Goal: Transaction & Acquisition: Book appointment/travel/reservation

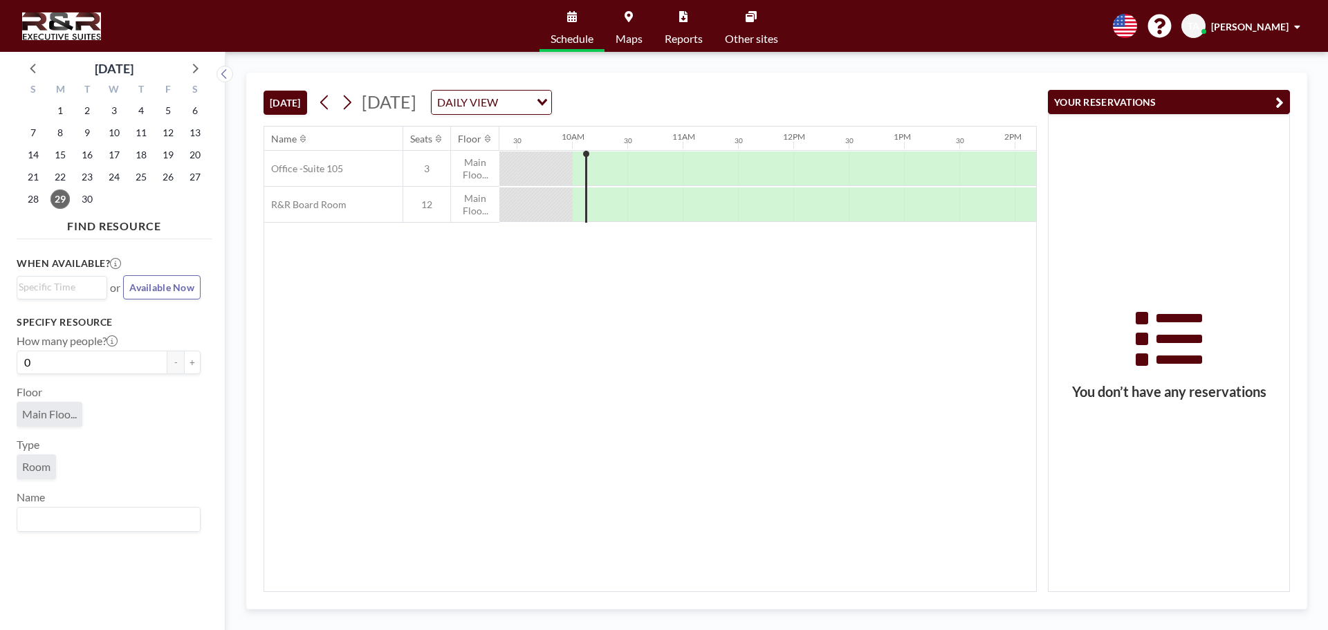
scroll to position [0, 1051]
click at [199, 67] on icon at bounding box center [194, 68] width 18 height 18
click at [137, 130] on span "9" at bounding box center [140, 132] width 19 height 19
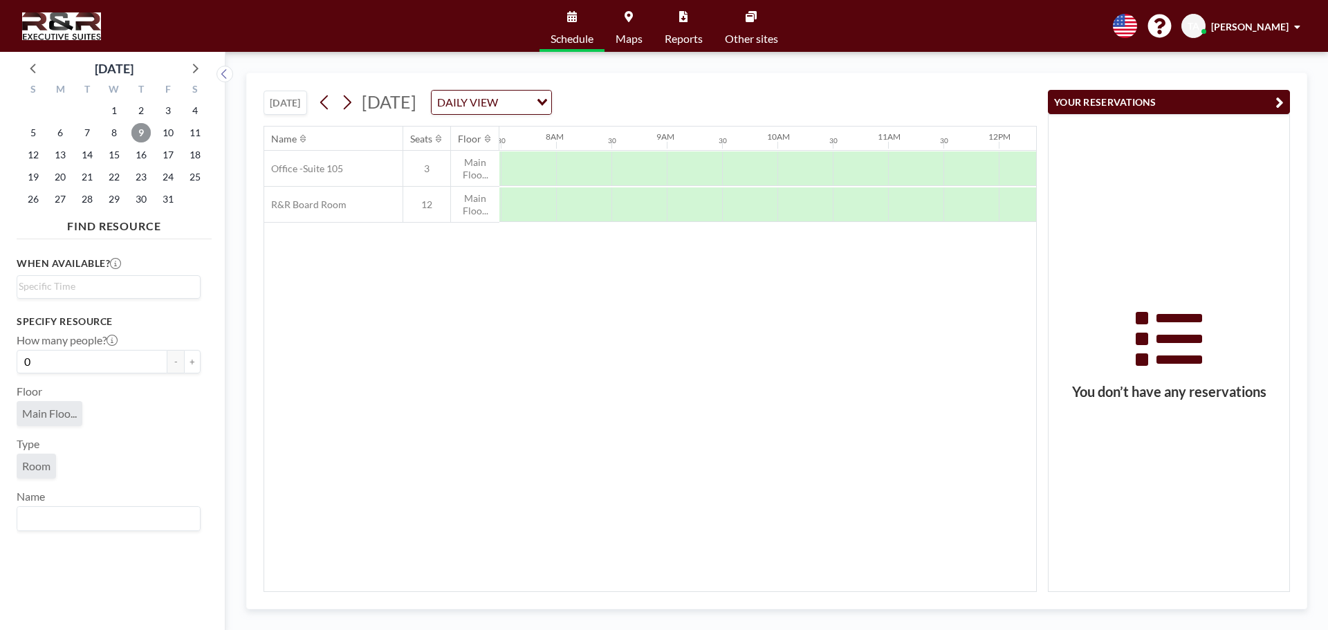
scroll to position [0, 830]
click at [903, 162] on div at bounding box center [914, 168] width 55 height 35
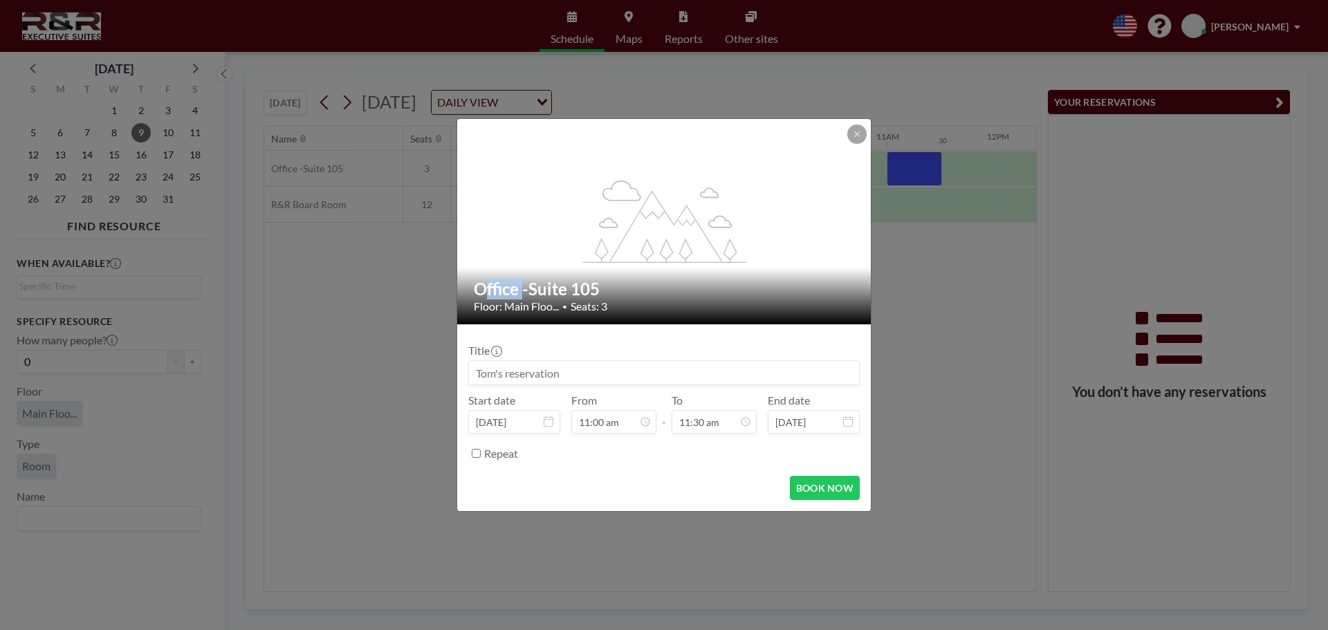
click at [903, 163] on div "flex-grow: 1.2; Office -Suite 105 Floor: Main Floo... • Seats: 3 Title Start da…" at bounding box center [664, 315] width 1328 height 630
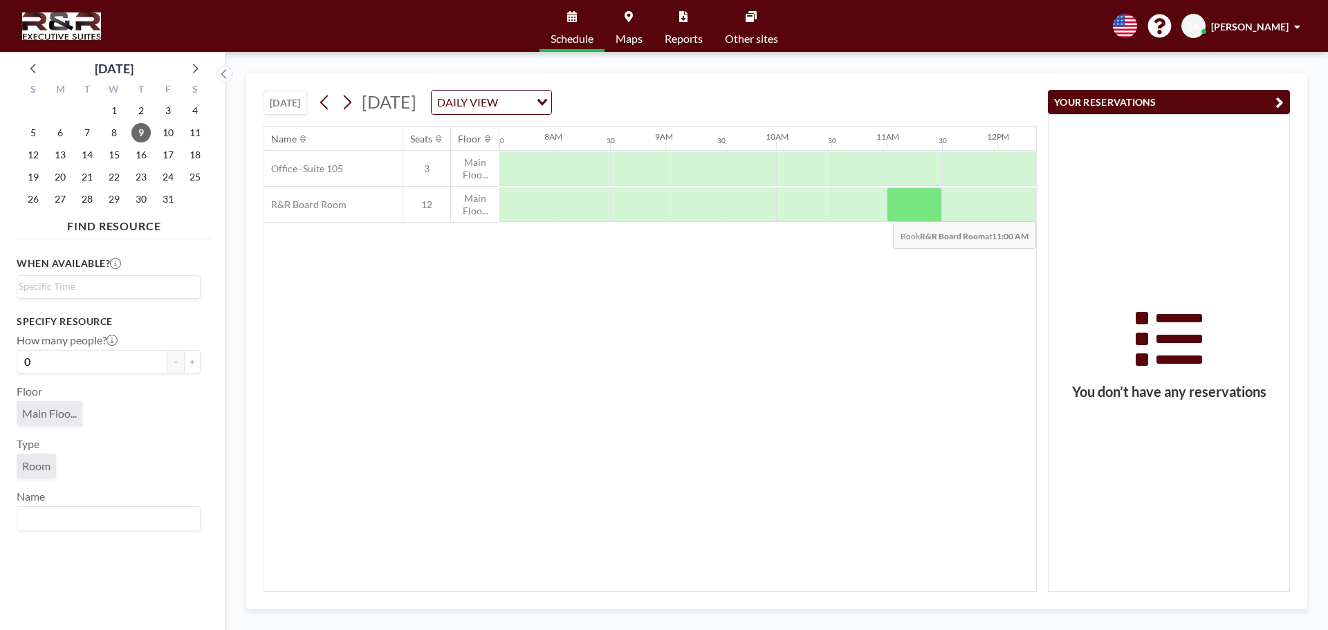
click at [912, 211] on div at bounding box center [914, 204] width 55 height 35
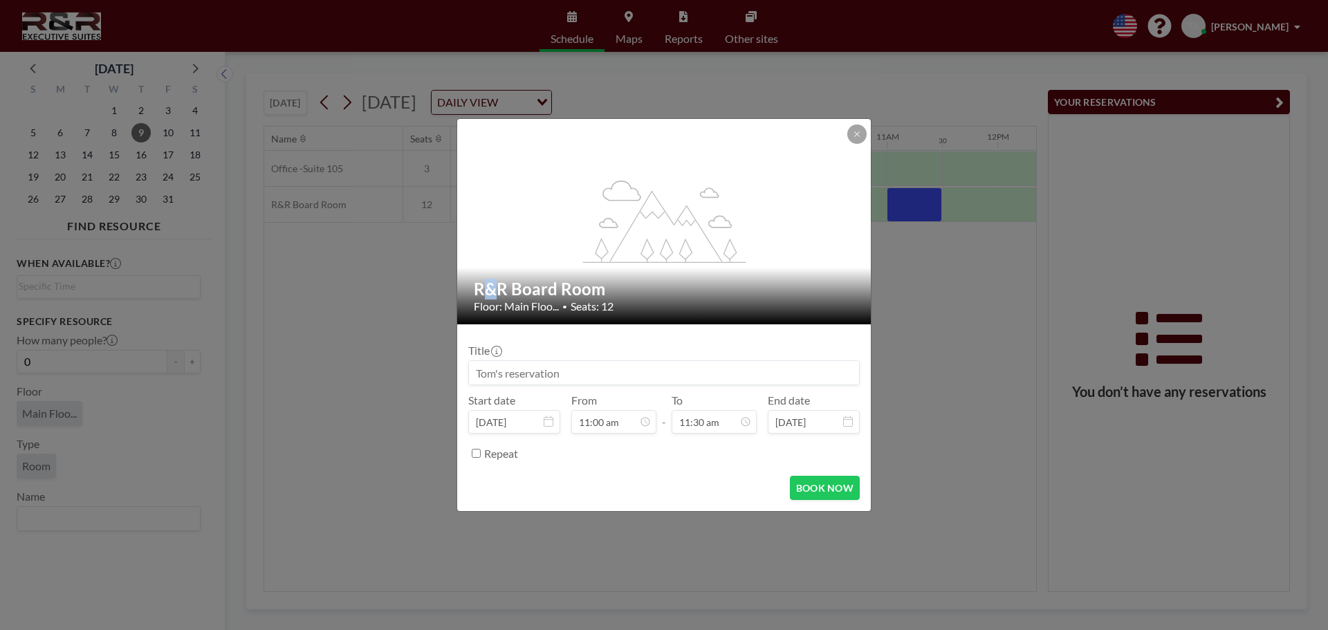
click at [912, 211] on div "flex-grow: 1.2; R&R Board Room Floor: Main Floo... • Seats: 12 Title Start date…" at bounding box center [664, 315] width 1328 height 630
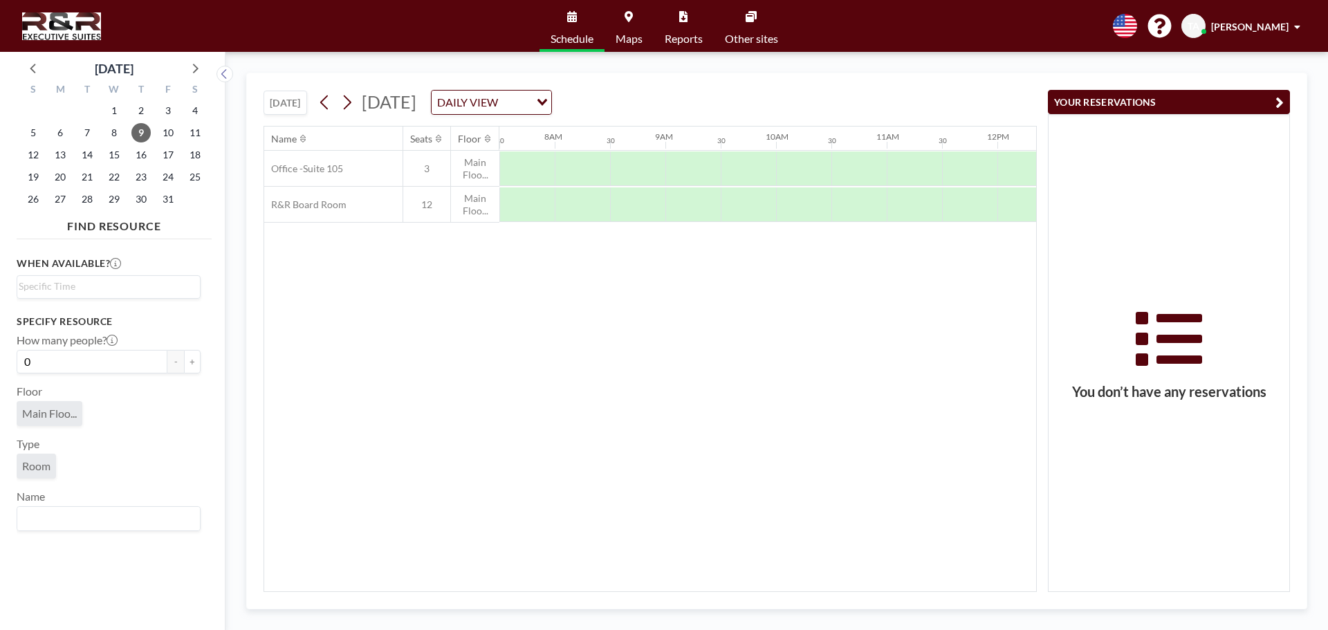
click at [912, 211] on div at bounding box center [914, 204] width 55 height 34
click at [912, 212] on div at bounding box center [914, 204] width 55 height 35
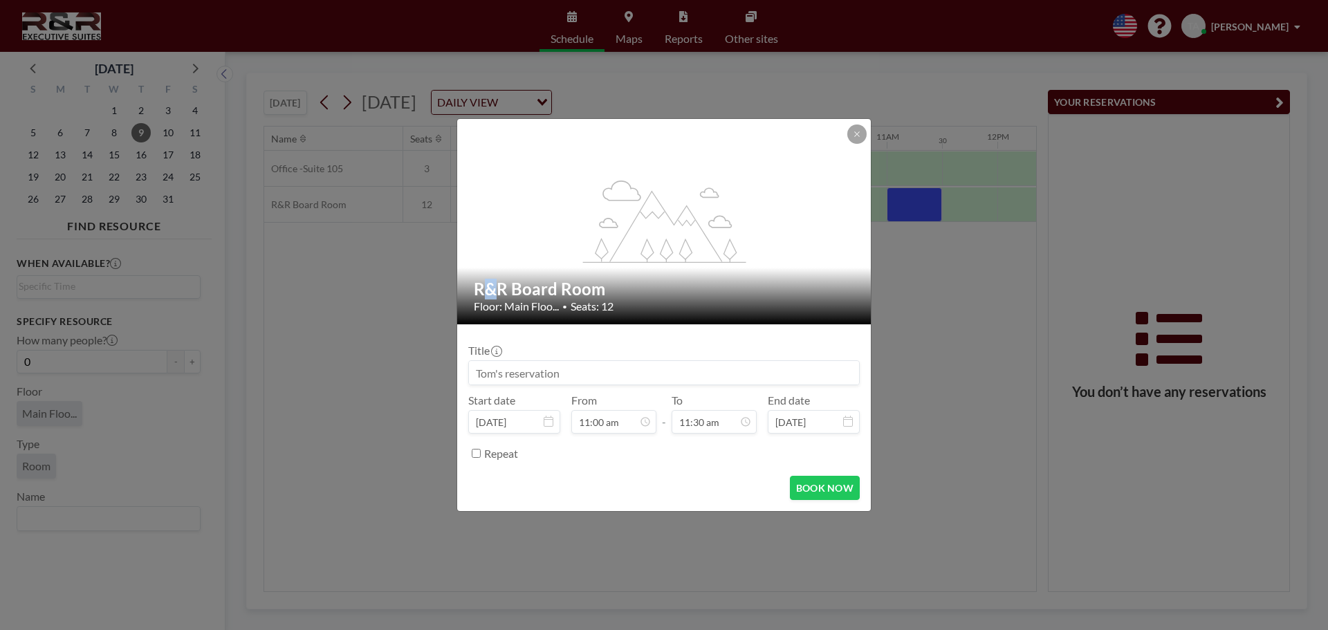
click at [912, 212] on div "flex-grow: 1.2; R&R Board Room Floor: Main Floo... • Seats: 12 Title Start date…" at bounding box center [664, 315] width 1328 height 630
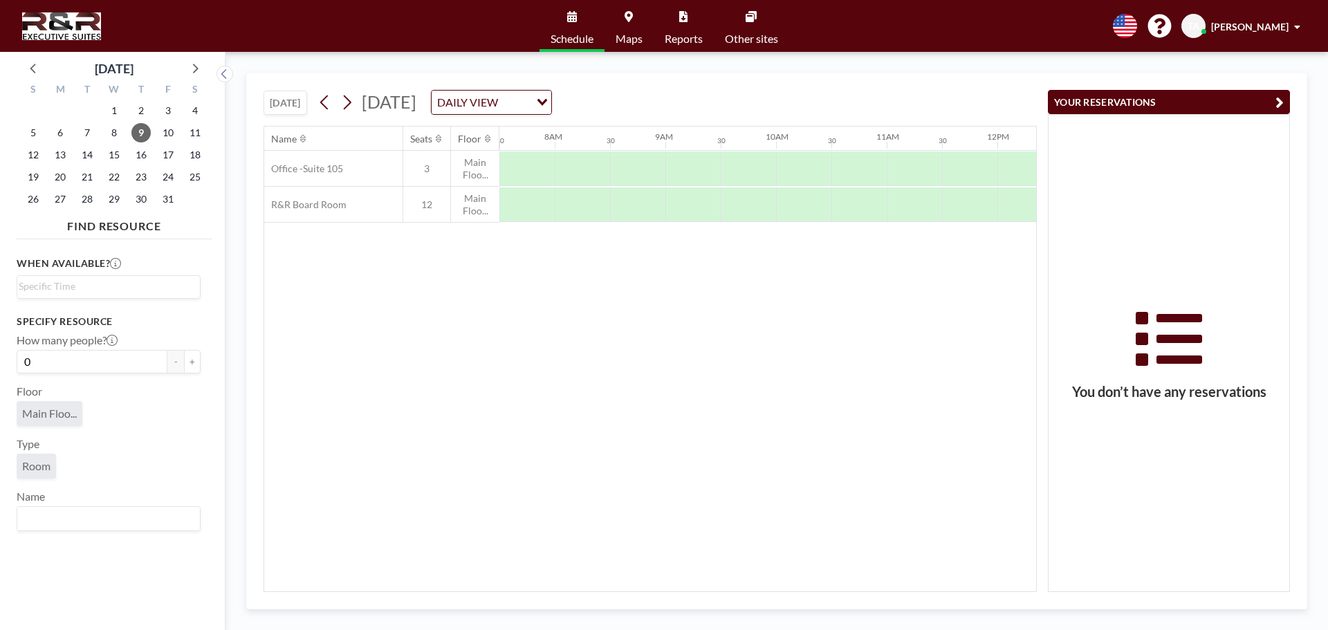
click at [912, 212] on div at bounding box center [914, 204] width 55 height 34
click at [926, 212] on div at bounding box center [914, 204] width 55 height 35
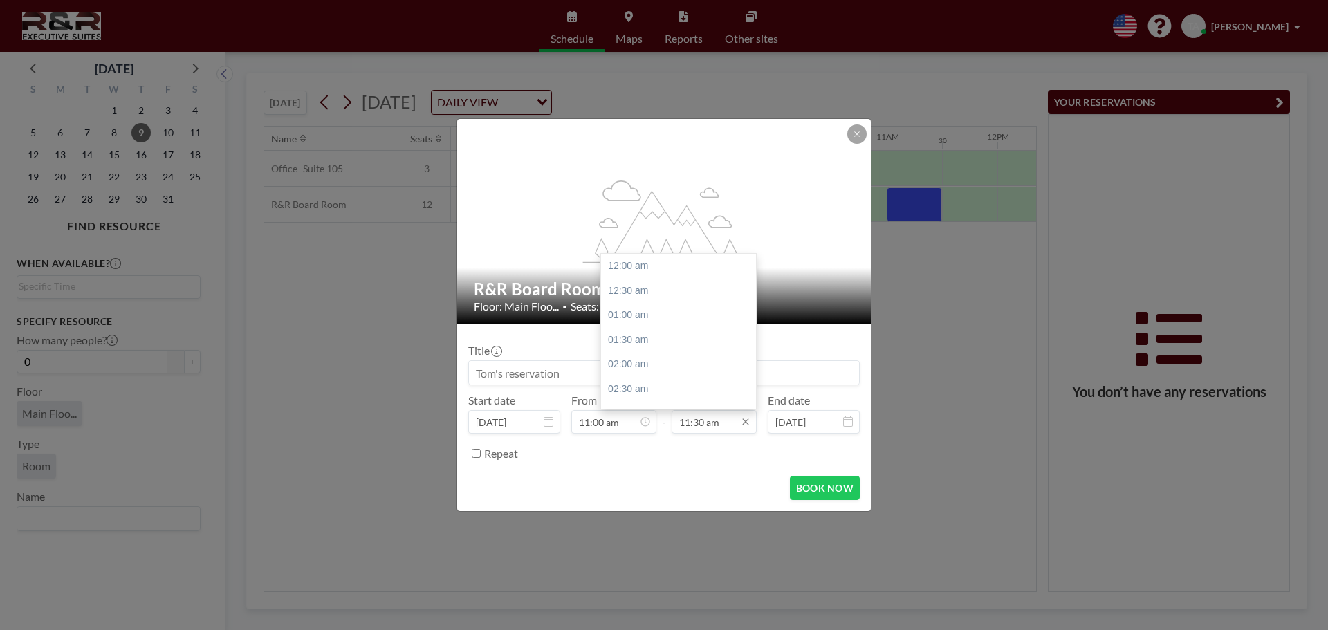
scroll to position [566, 0]
click at [659, 339] on div "01:00 pm" at bounding box center [682, 339] width 162 height 25
type input "01:00 pm"
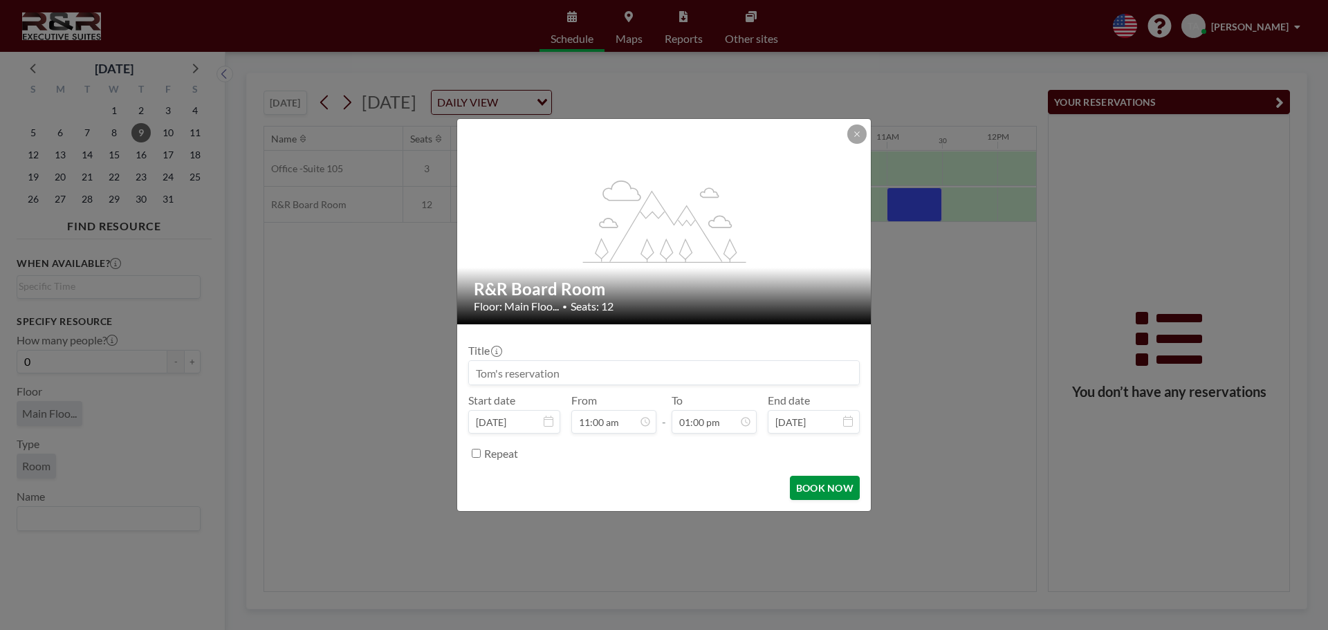
click at [809, 487] on button "BOOK NOW" at bounding box center [825, 488] width 70 height 24
